Goal: Book appointment/travel/reservation

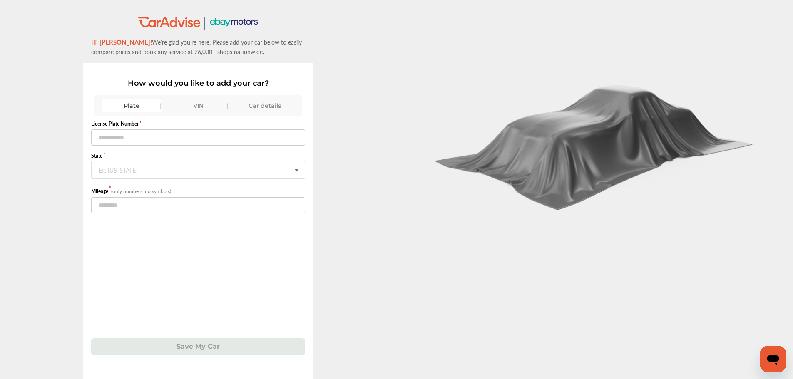
click at [179, 107] on div "VIN" at bounding box center [198, 105] width 58 height 13
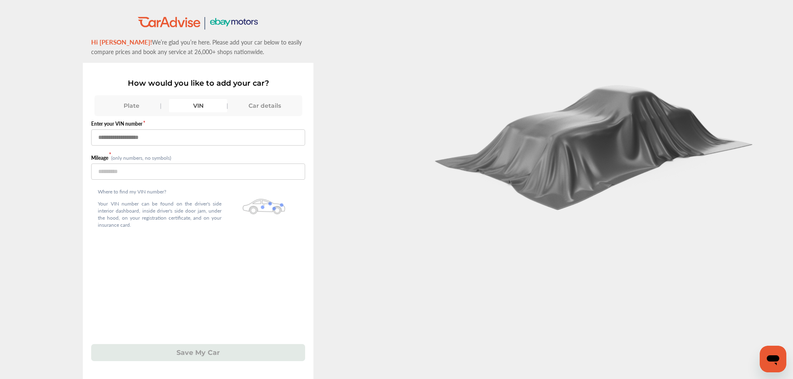
click at [176, 135] on input "text" at bounding box center [198, 137] width 214 height 16
paste input "**********"
type input "**********"
click at [160, 169] on input "number" at bounding box center [198, 172] width 214 height 16
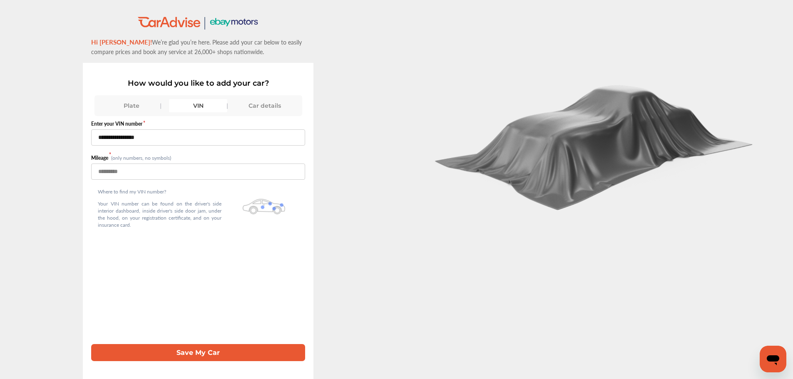
type input "*****"
click at [179, 361] on button "Save My Car" at bounding box center [198, 352] width 214 height 17
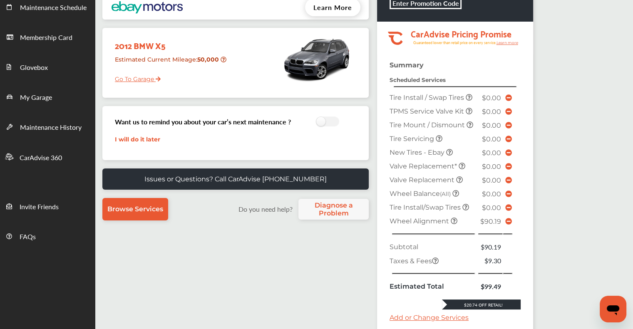
scroll to position [234, 0]
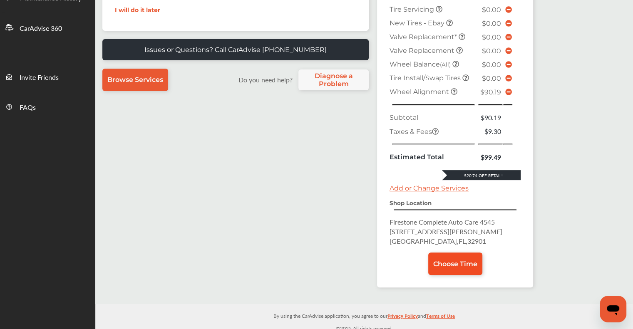
click at [449, 253] on link "Choose Time" at bounding box center [455, 264] width 54 height 22
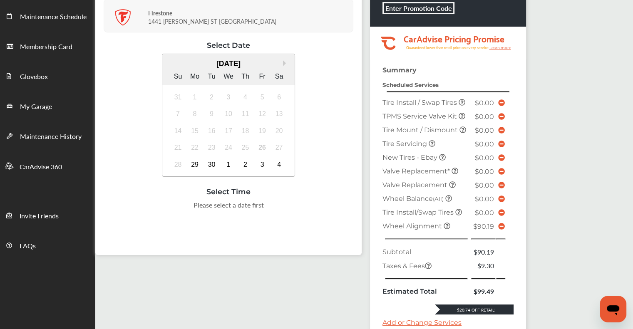
scroll to position [166, 0]
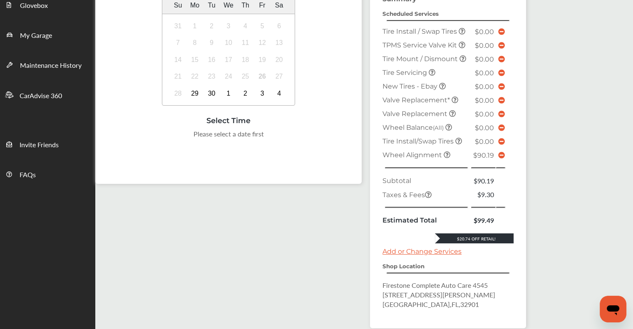
click at [499, 153] on icon at bounding box center [501, 155] width 7 height 7
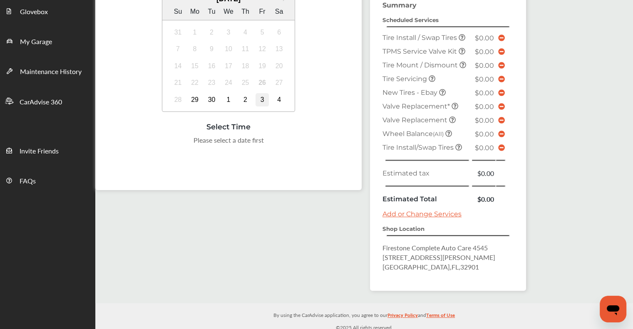
click at [262, 99] on div "3" at bounding box center [262, 99] width 13 height 13
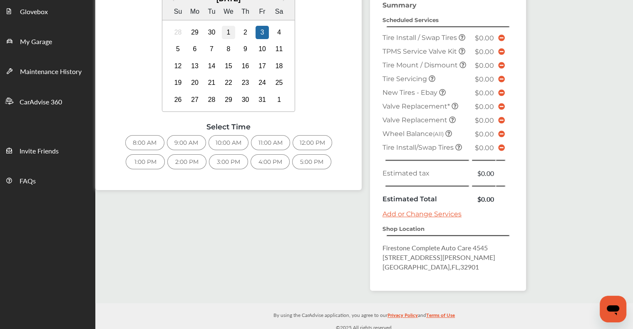
click at [231, 32] on div "1" at bounding box center [228, 32] width 13 height 13
click at [141, 141] on div "8:00 AM" at bounding box center [144, 142] width 39 height 15
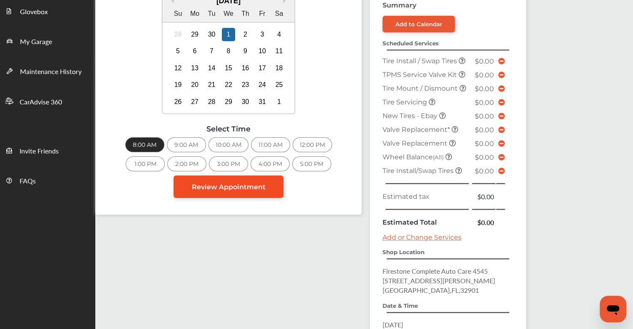
click at [218, 184] on span "Review Appointment" at bounding box center [229, 187] width 74 height 8
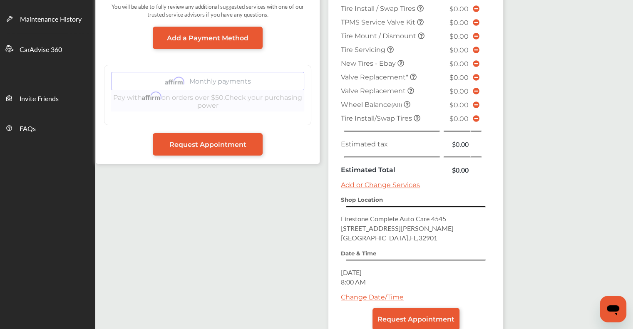
scroll to position [263, 0]
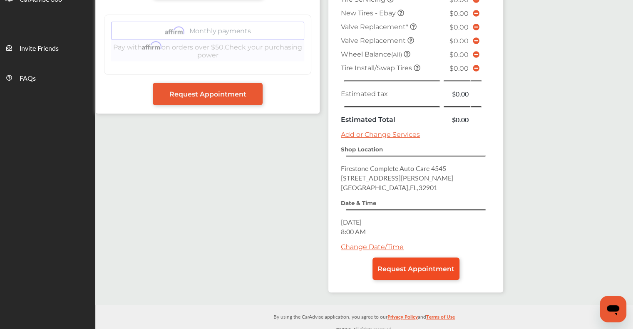
click at [418, 265] on span "Request Appointment" at bounding box center [415, 269] width 77 height 8
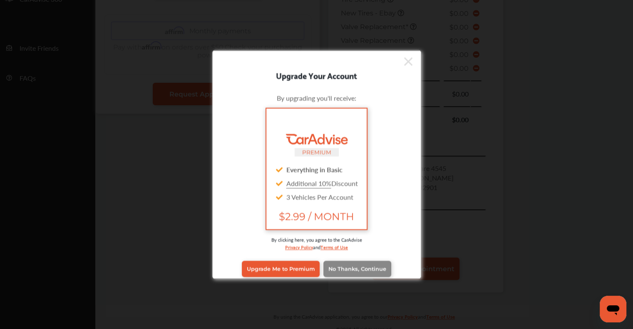
click at [366, 270] on span "No Thanks, Continue" at bounding box center [357, 269] width 58 height 6
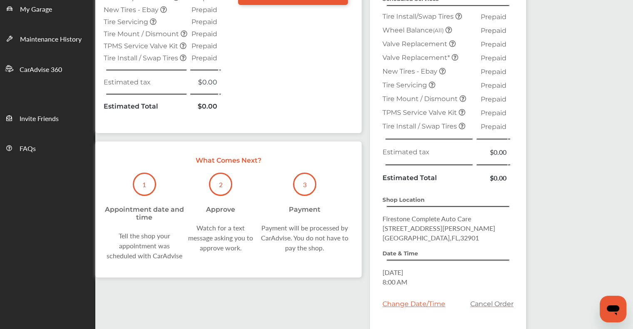
scroll to position [235, 0]
